Goal: Obtain resource: Obtain resource

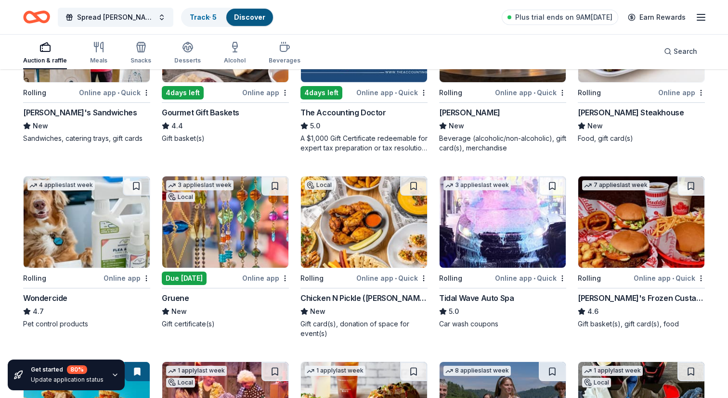
scroll to position [373, 0]
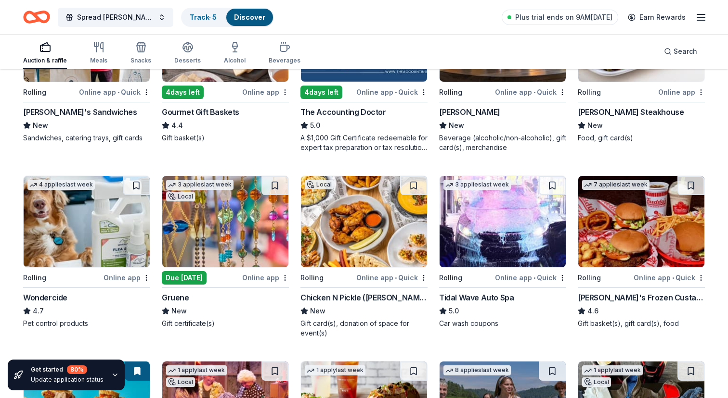
click at [488, 216] on img at bounding box center [502, 221] width 126 height 91
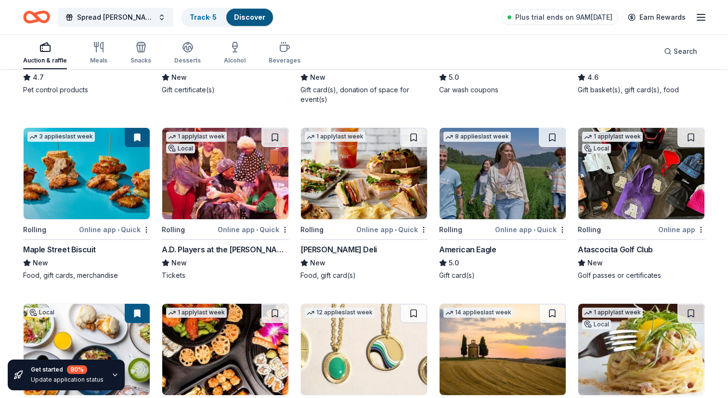
scroll to position [620, 0]
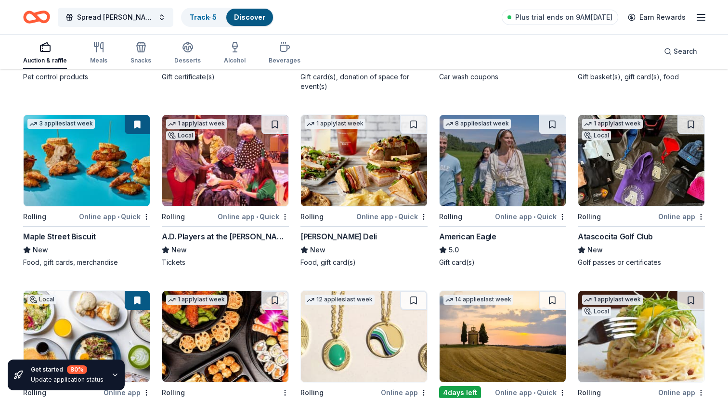
click at [484, 171] on img at bounding box center [502, 160] width 126 height 91
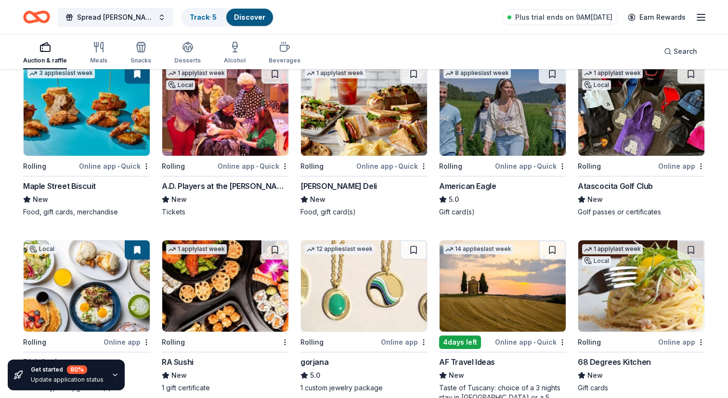
scroll to position [674, 0]
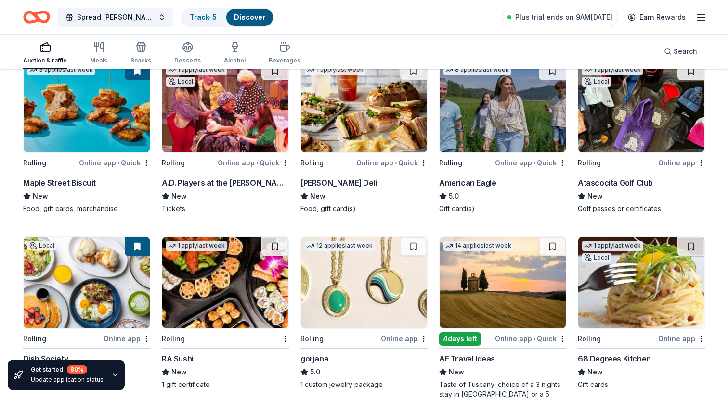
click at [612, 137] on img at bounding box center [641, 106] width 126 height 91
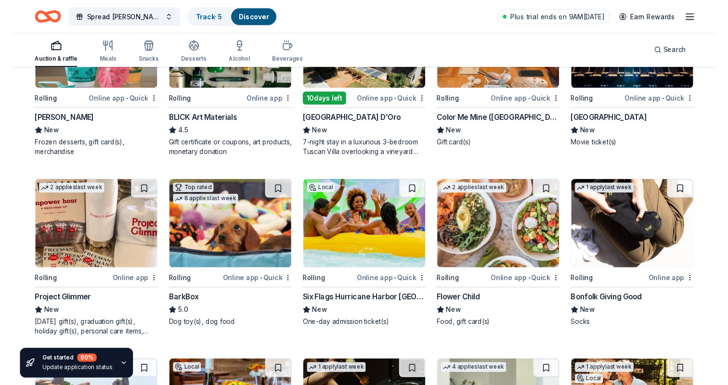
scroll to position [1114, 0]
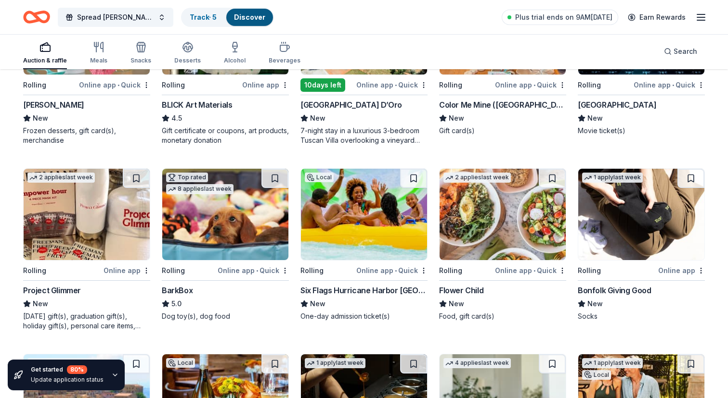
click at [506, 219] on img at bounding box center [502, 214] width 126 height 91
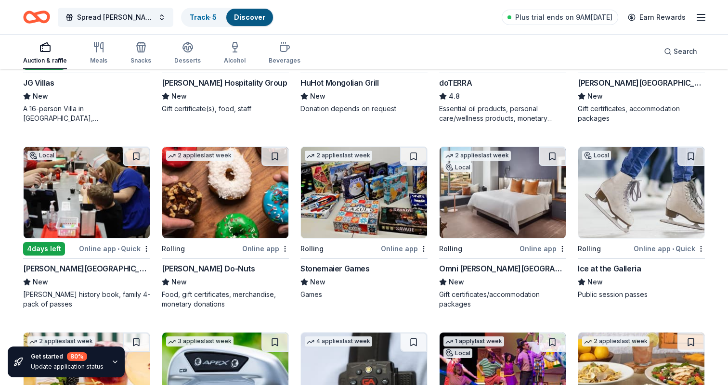
scroll to position [1519, 0]
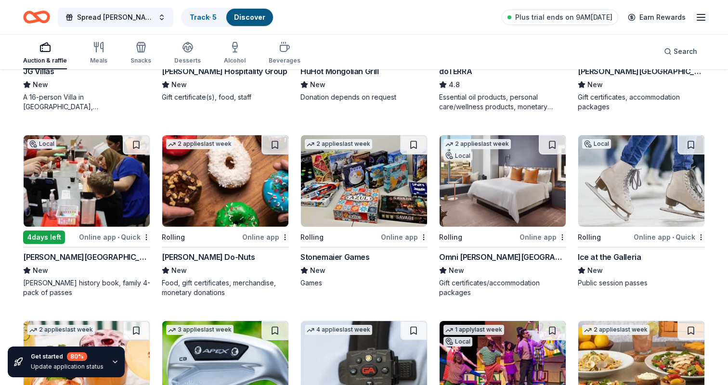
click at [112, 199] on img at bounding box center [87, 180] width 126 height 91
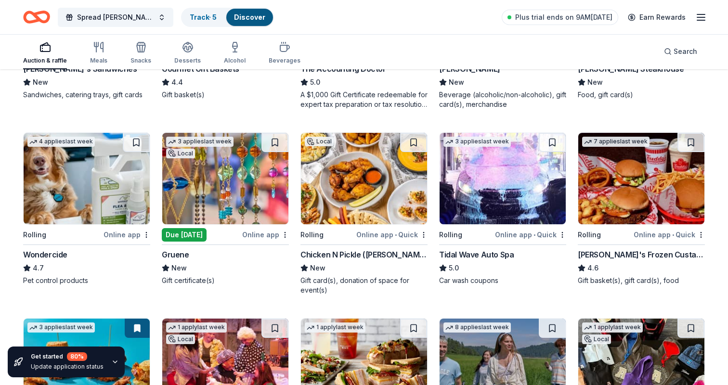
scroll to position [417, 0]
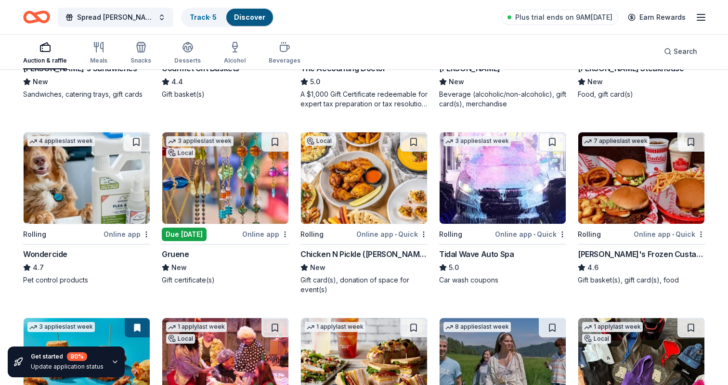
click at [222, 187] on img at bounding box center [225, 177] width 126 height 91
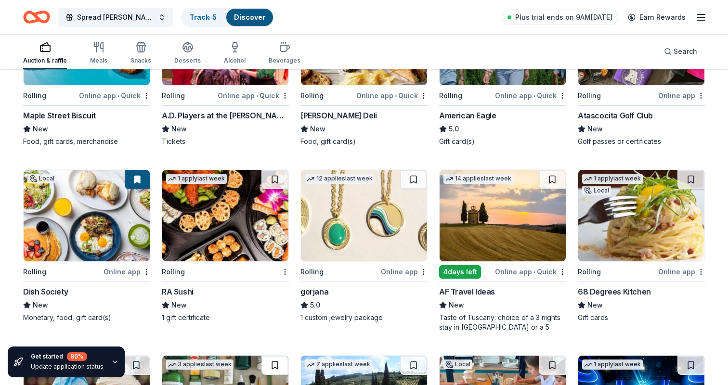
scroll to position [741, 0]
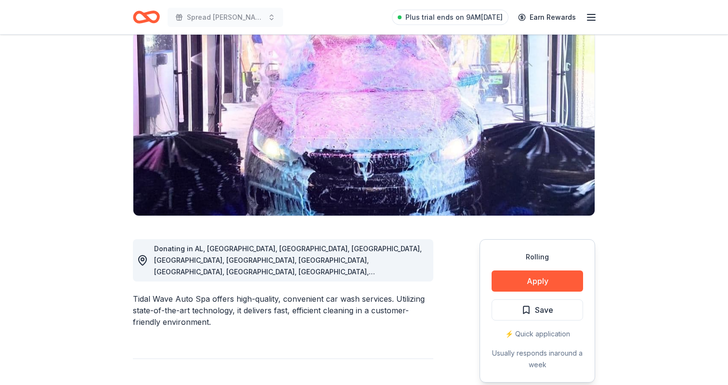
scroll to position [82, 0]
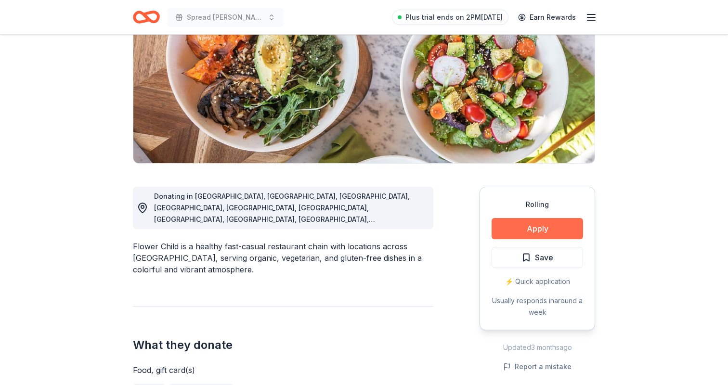
scroll to position [129, 0]
click at [511, 225] on button "Apply" at bounding box center [536, 228] width 91 height 21
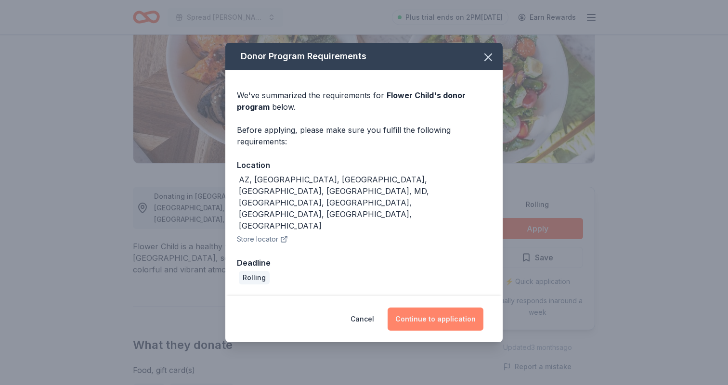
click at [425, 308] on button "Continue to application" at bounding box center [435, 319] width 96 height 23
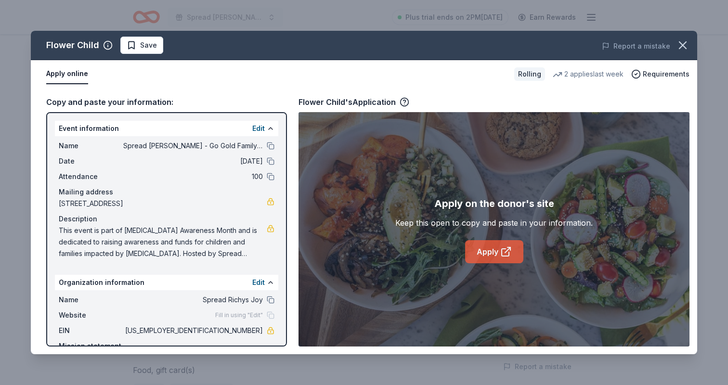
click at [503, 257] on icon at bounding box center [506, 252] width 12 height 12
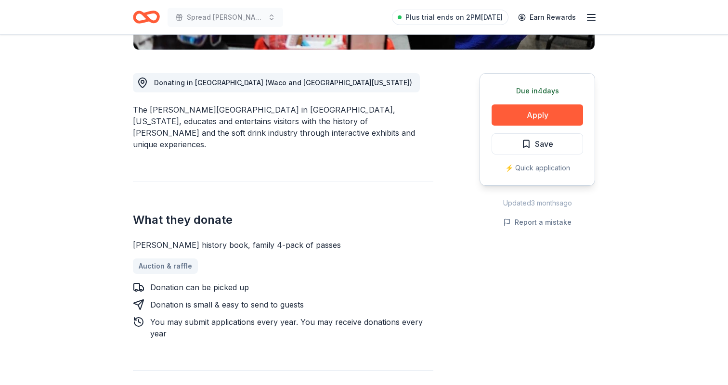
scroll to position [247, 0]
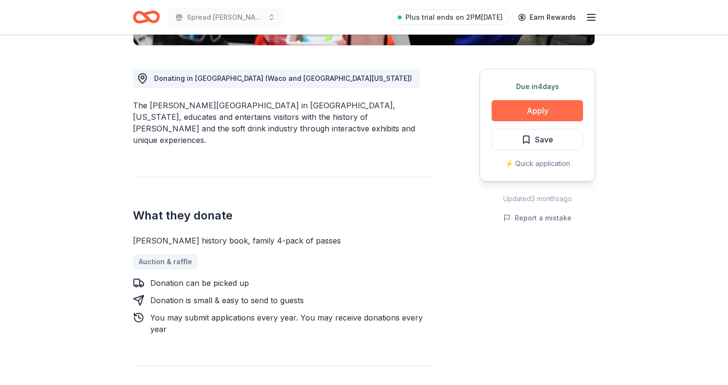
click at [546, 111] on button "Apply" at bounding box center [536, 110] width 91 height 21
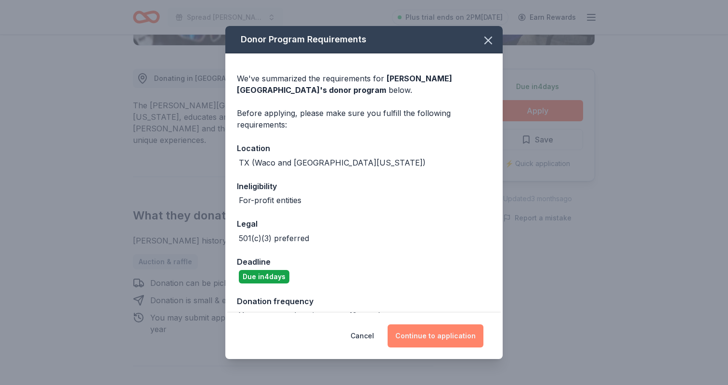
click at [436, 336] on button "Continue to application" at bounding box center [435, 335] width 96 height 23
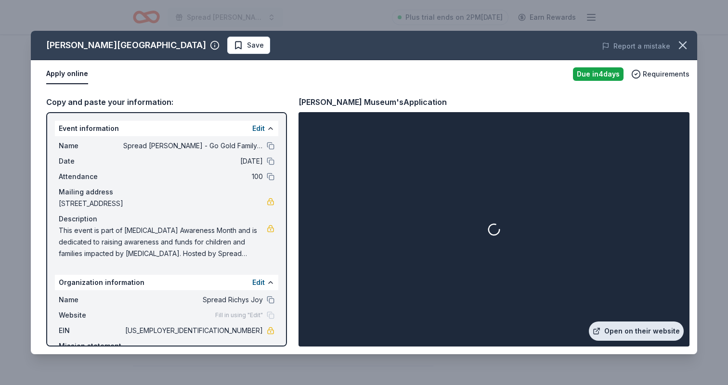
click at [618, 333] on link "Open on their website" at bounding box center [636, 330] width 95 height 19
